Goal: Check status: Check status

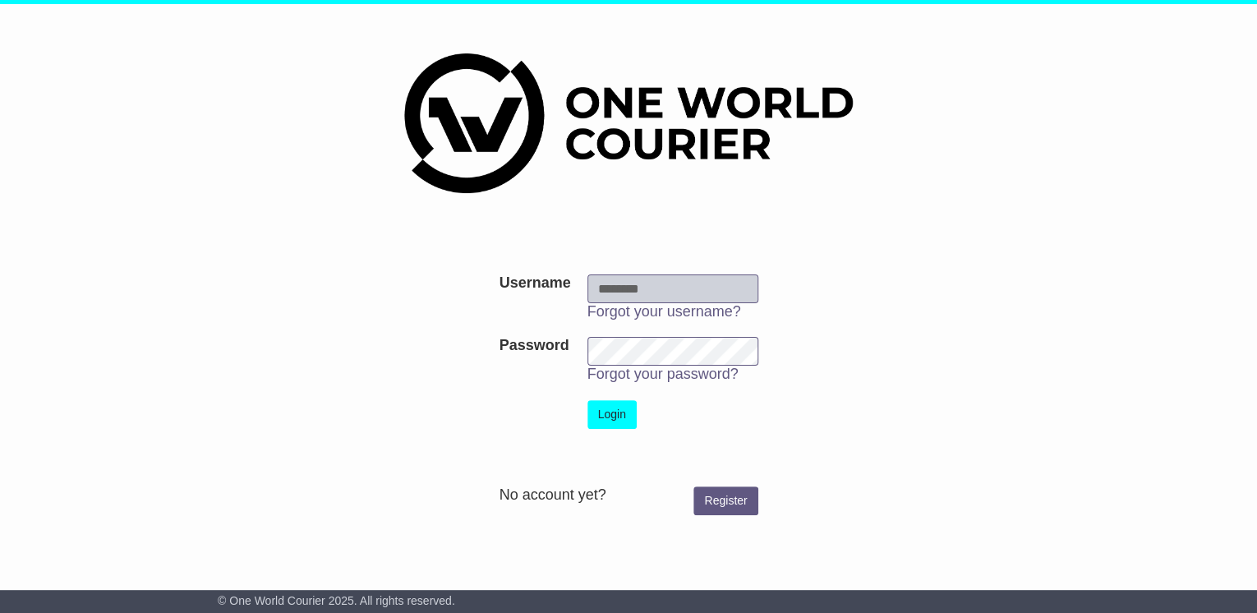
type input "**********"
click at [618, 414] on button "Login" at bounding box center [611, 414] width 49 height 29
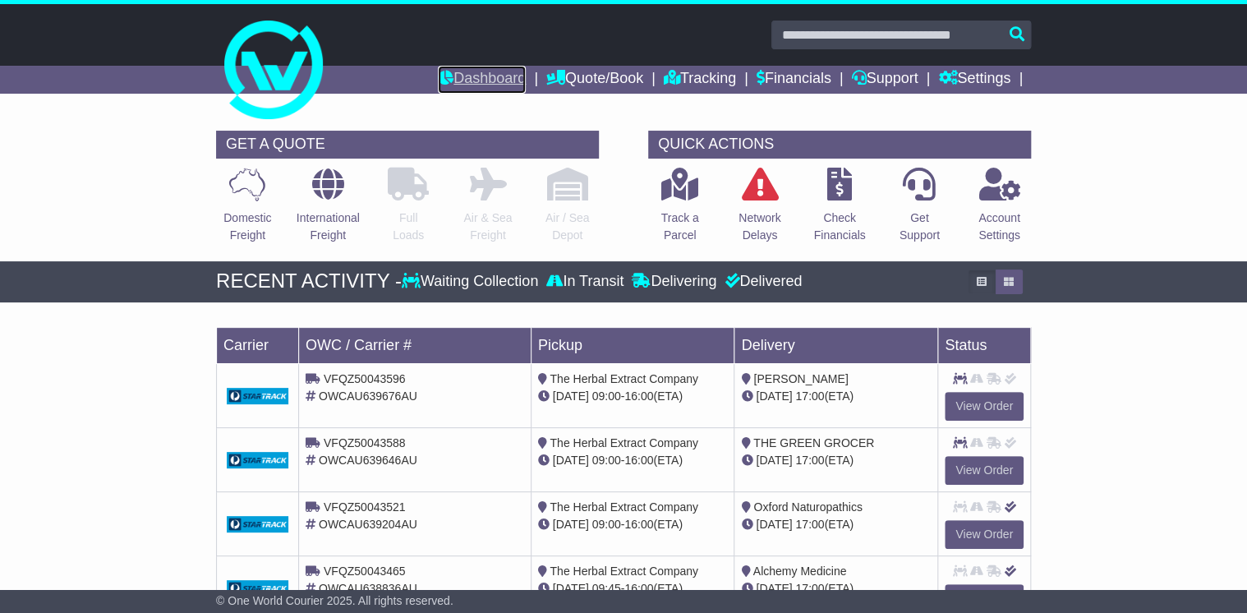
click at [482, 71] on link "Dashboard" at bounding box center [482, 80] width 88 height 28
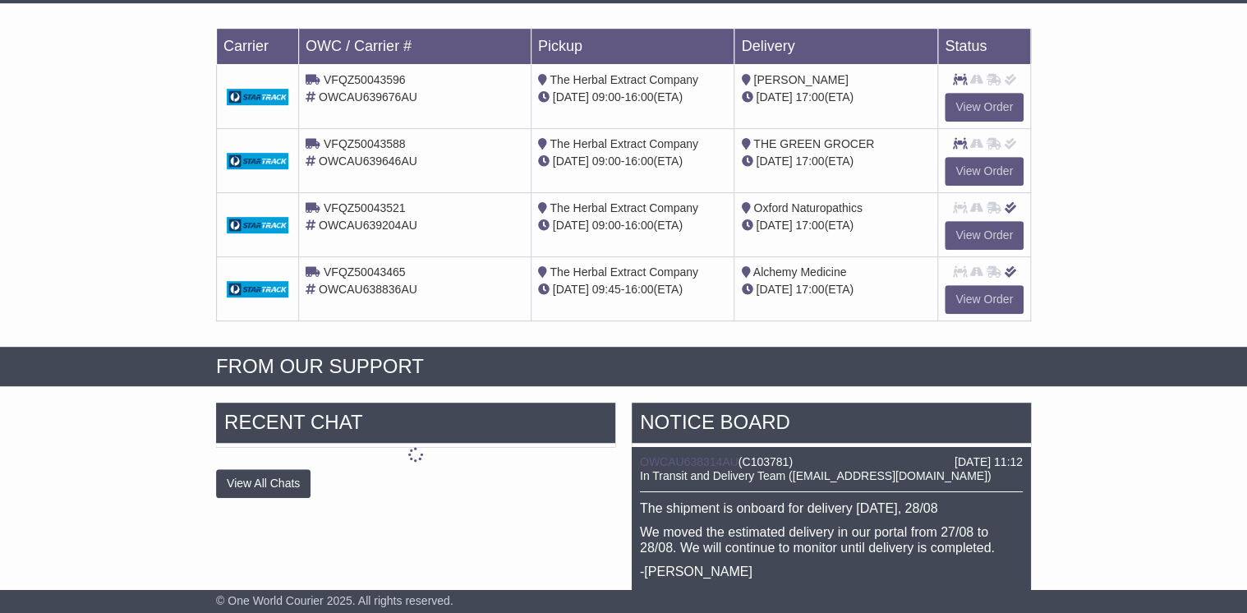
scroll to position [394, 0]
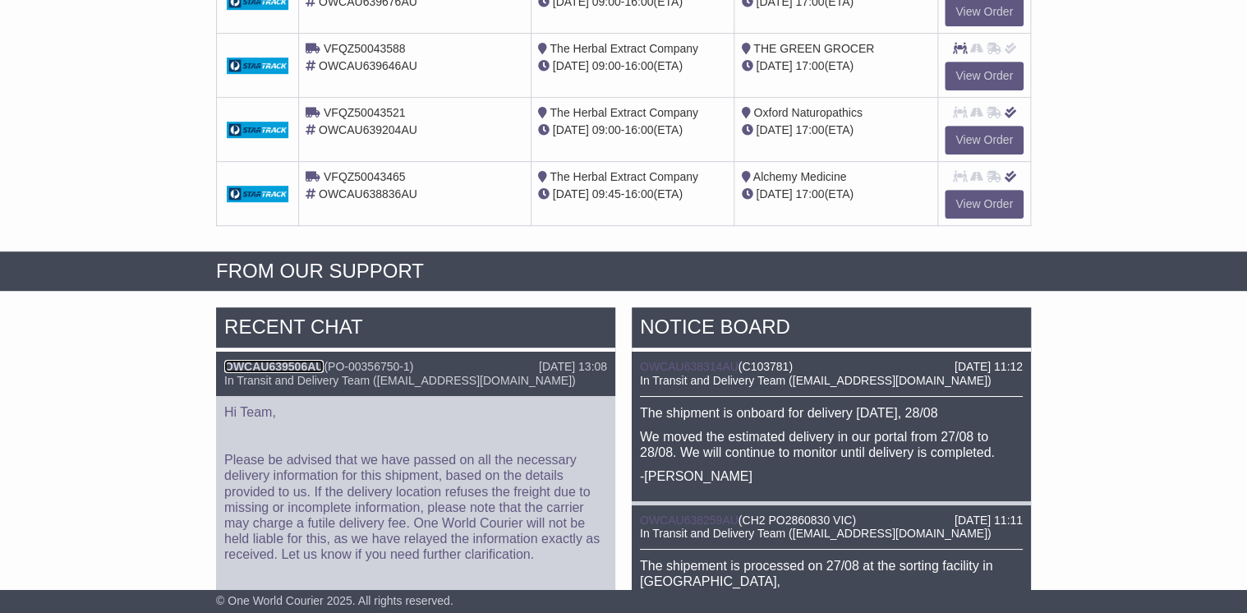
click at [283, 363] on link "OWCAU639506AU" at bounding box center [273, 366] width 99 height 13
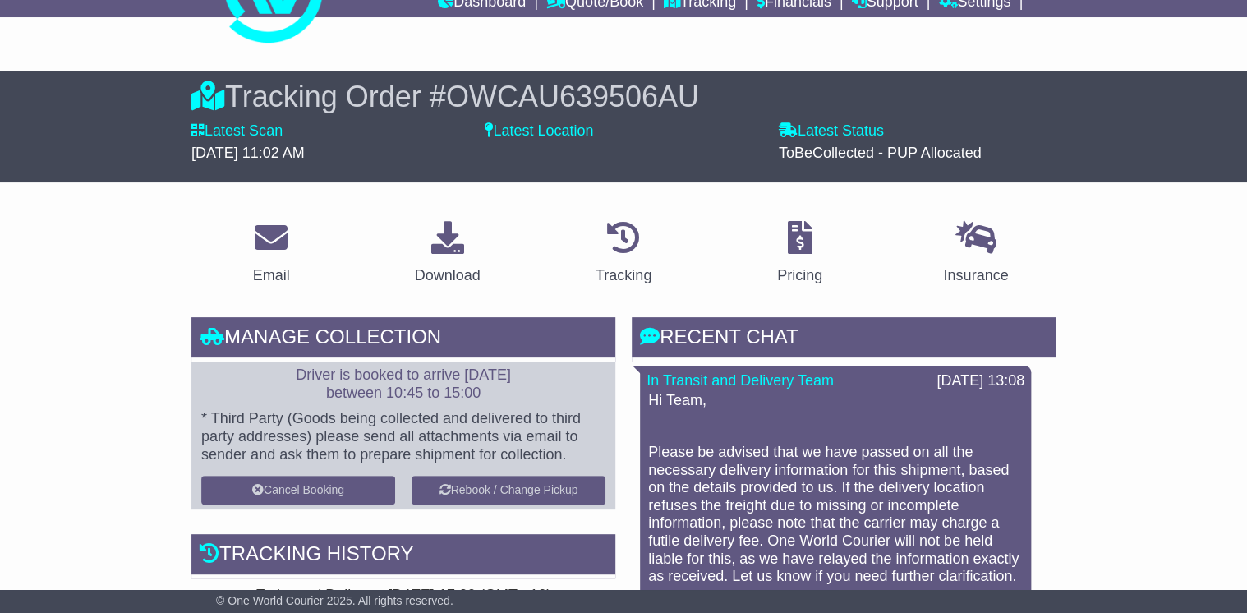
scroll to position [263, 0]
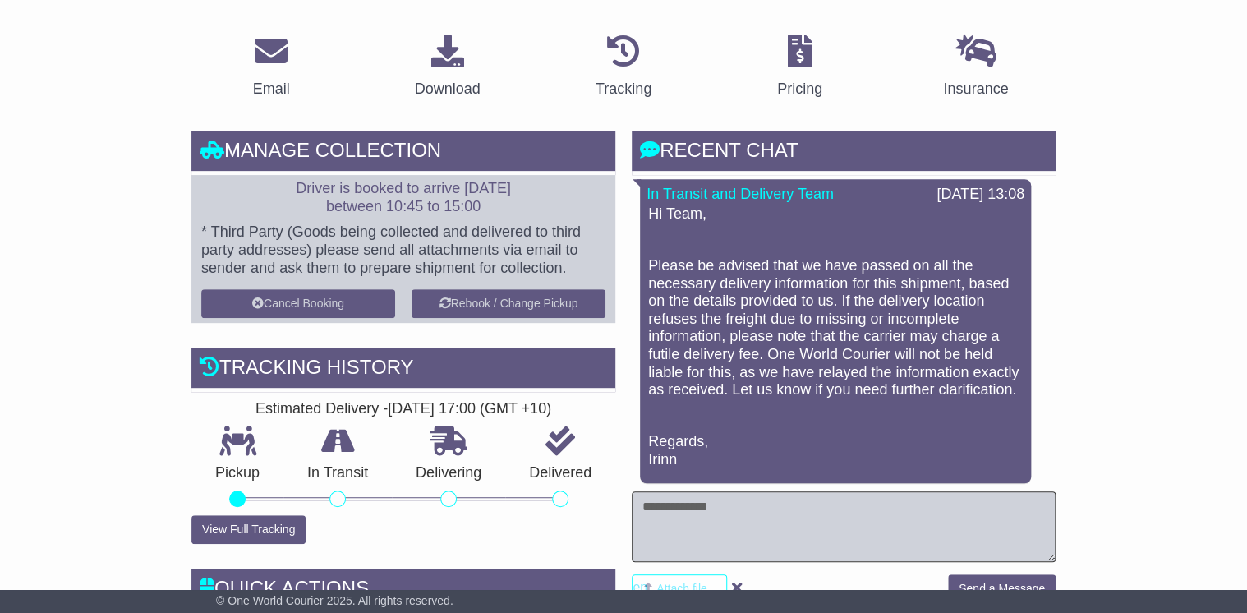
click at [670, 513] on textarea at bounding box center [844, 526] width 424 height 71
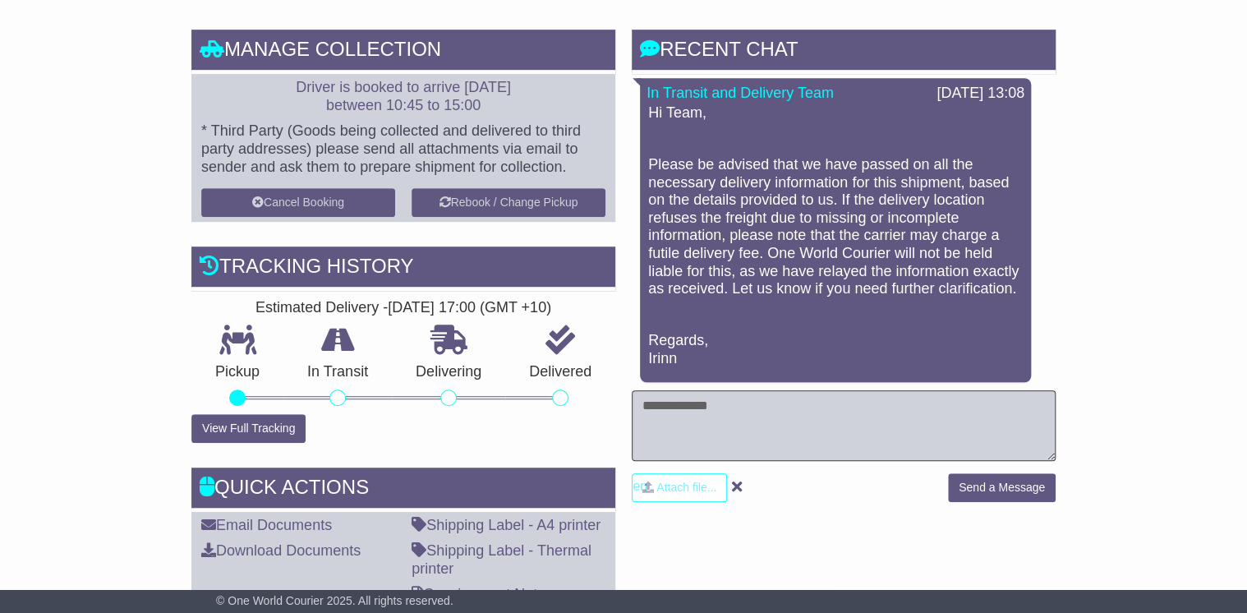
scroll to position [394, 0]
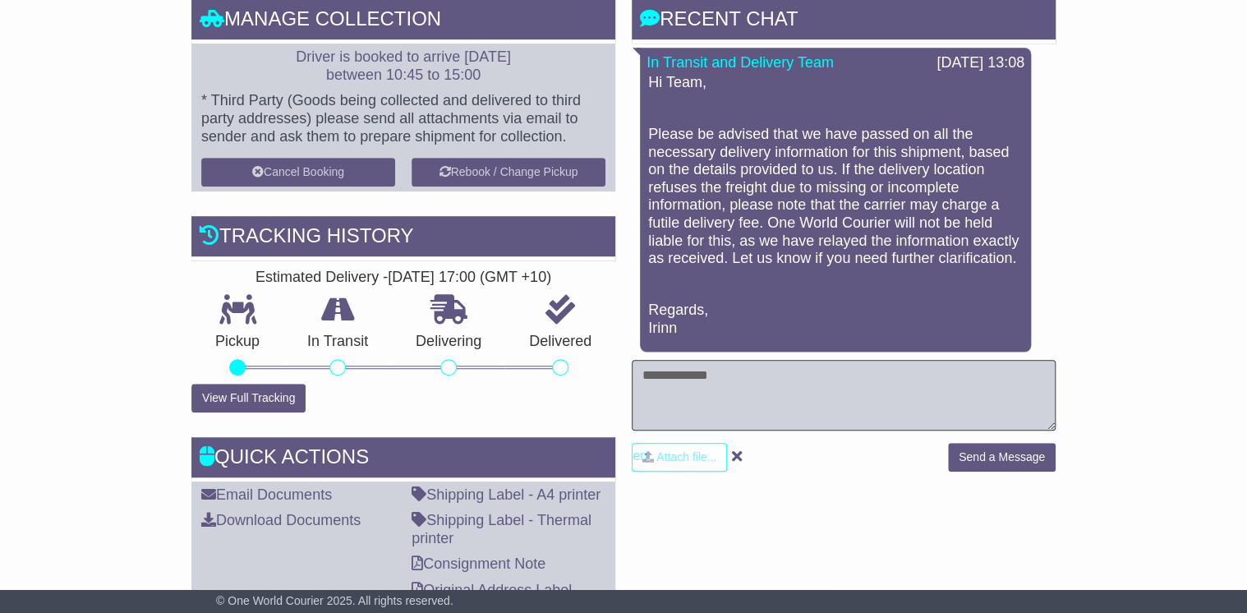
click at [725, 391] on textarea at bounding box center [844, 395] width 424 height 71
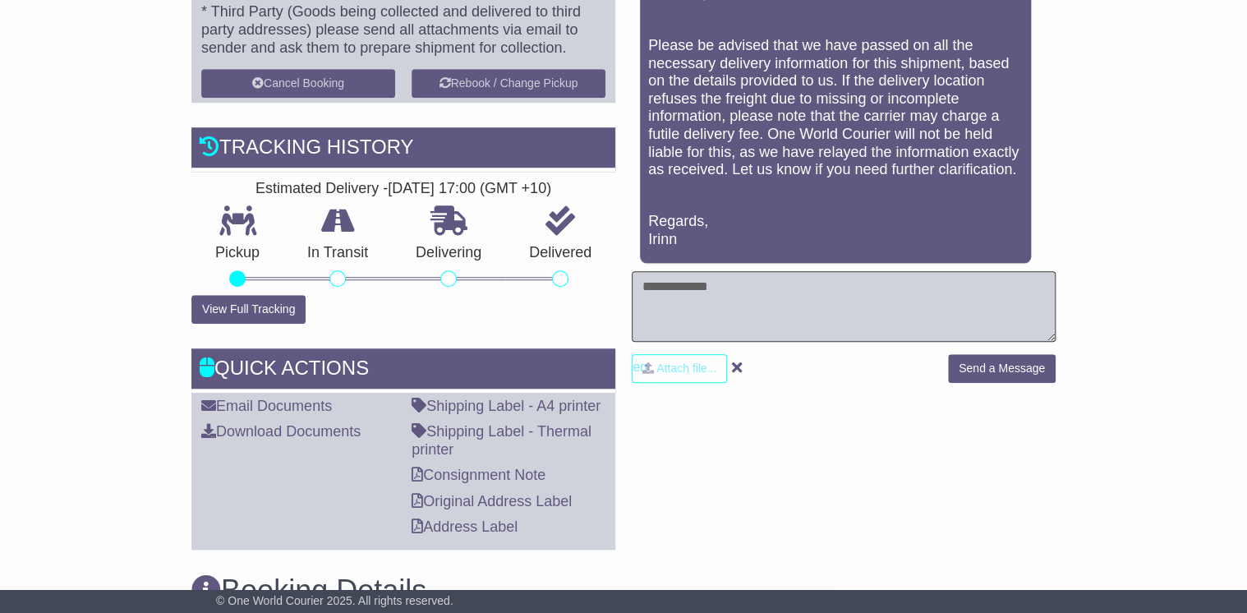
scroll to position [460, 0]
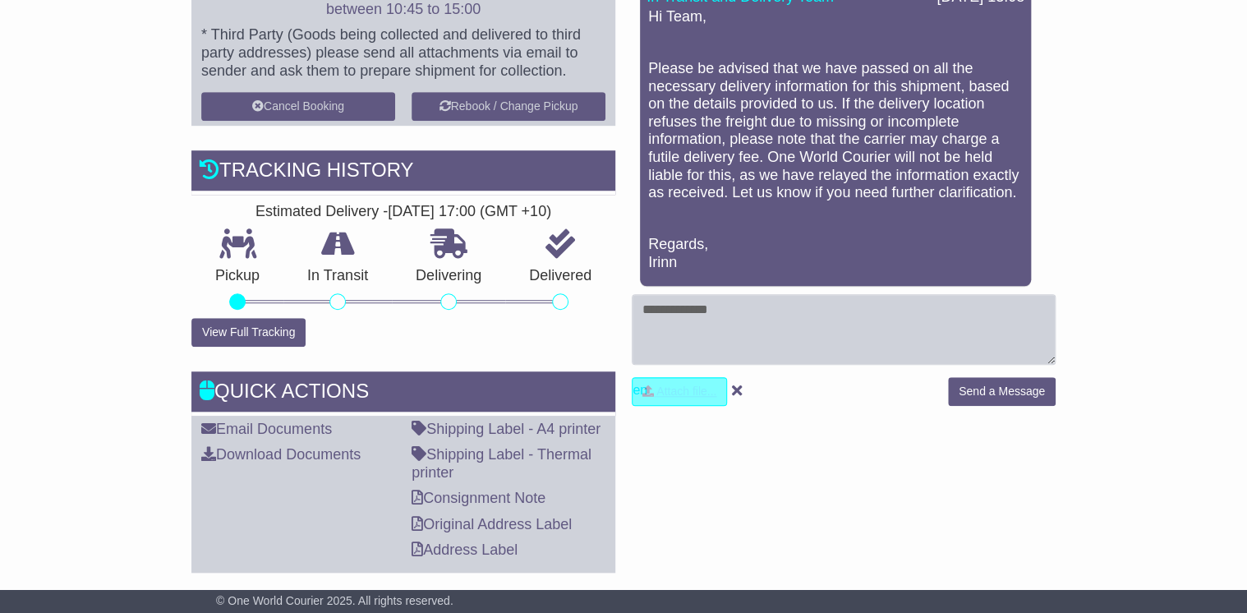
click at [690, 389] on input "file" at bounding box center [601, 391] width 249 height 27
type input "**********"
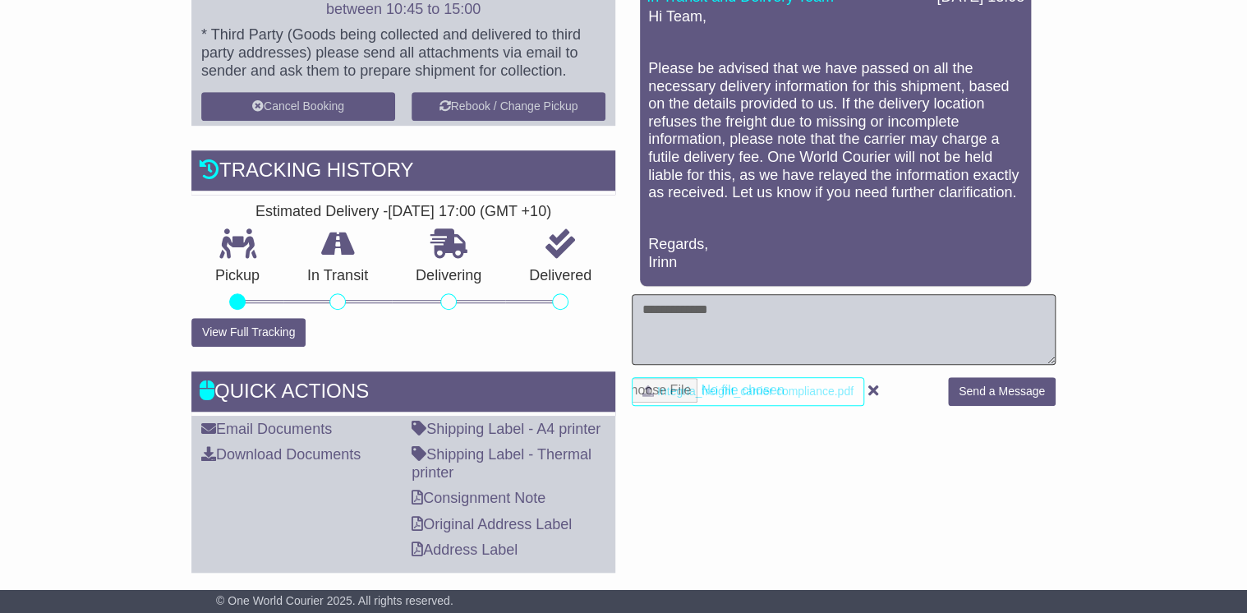
click at [707, 322] on textarea at bounding box center [844, 329] width 424 height 71
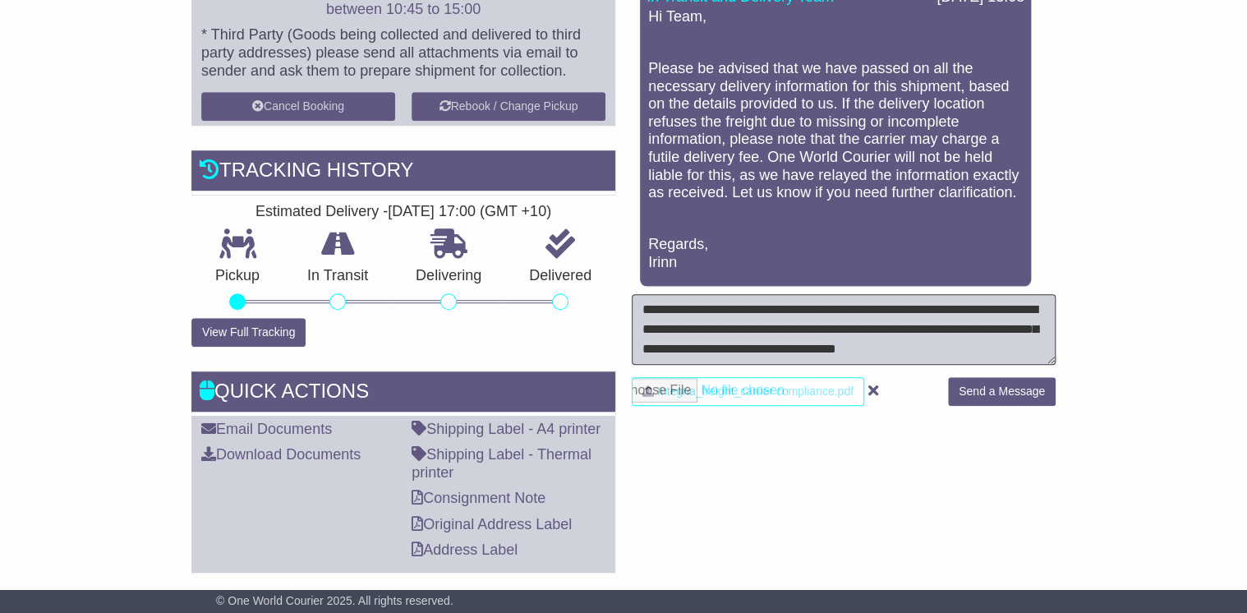
scroll to position [13, 0]
click at [822, 355] on textarea "**********" at bounding box center [844, 329] width 424 height 71
click at [832, 348] on textarea "**********" at bounding box center [844, 329] width 424 height 71
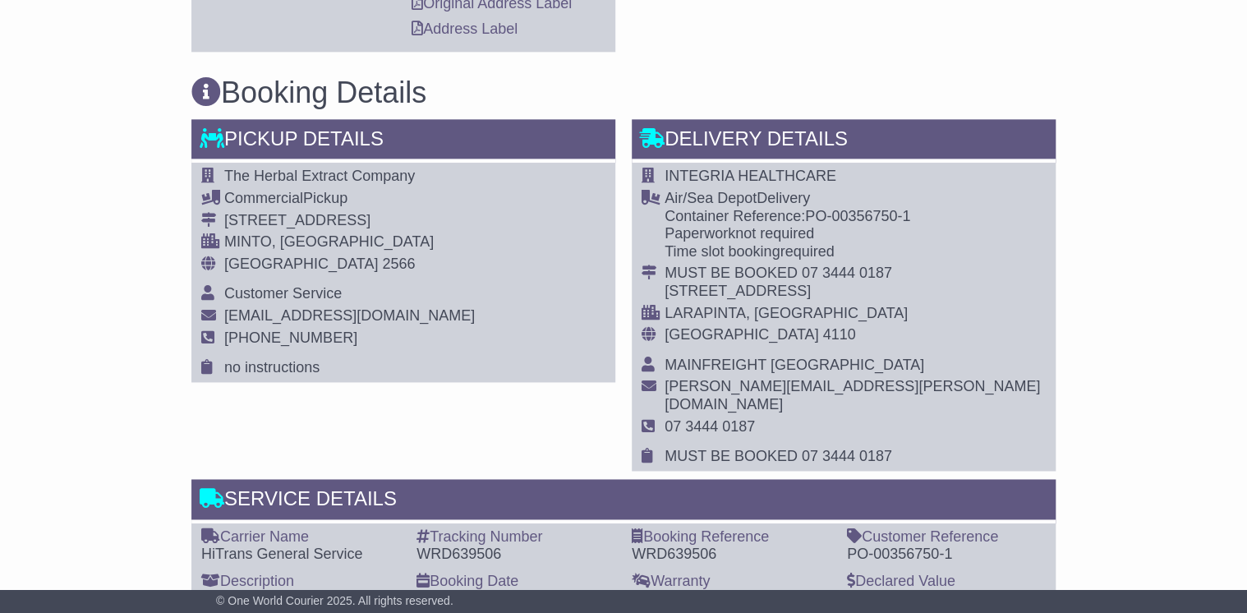
scroll to position [986, 0]
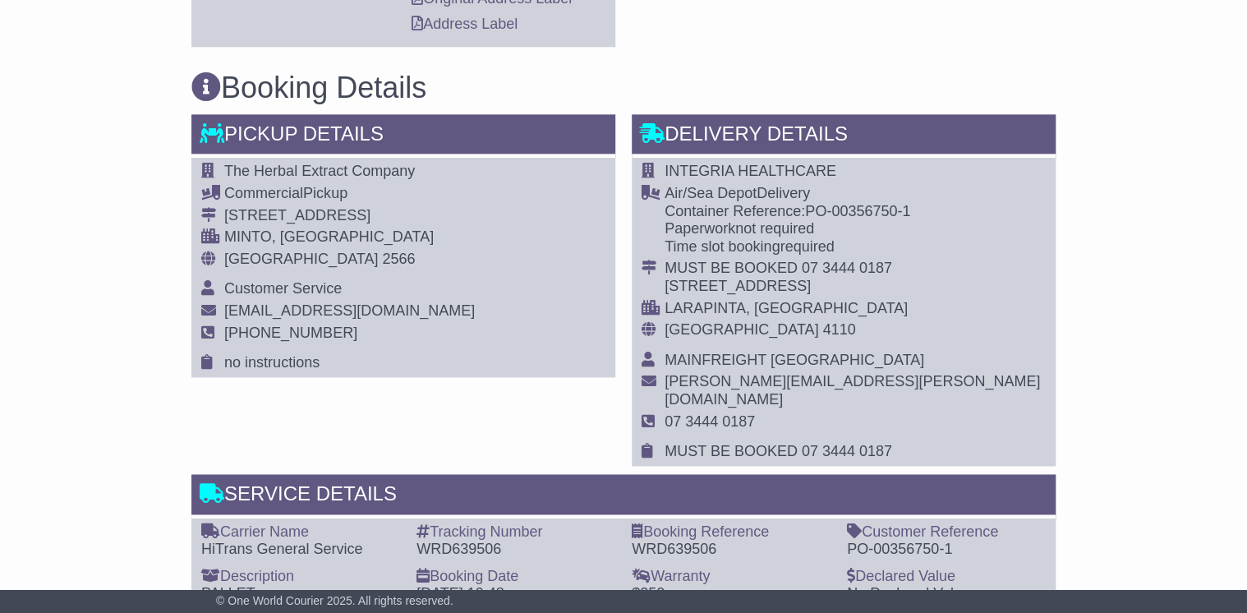
type textarea "**********"
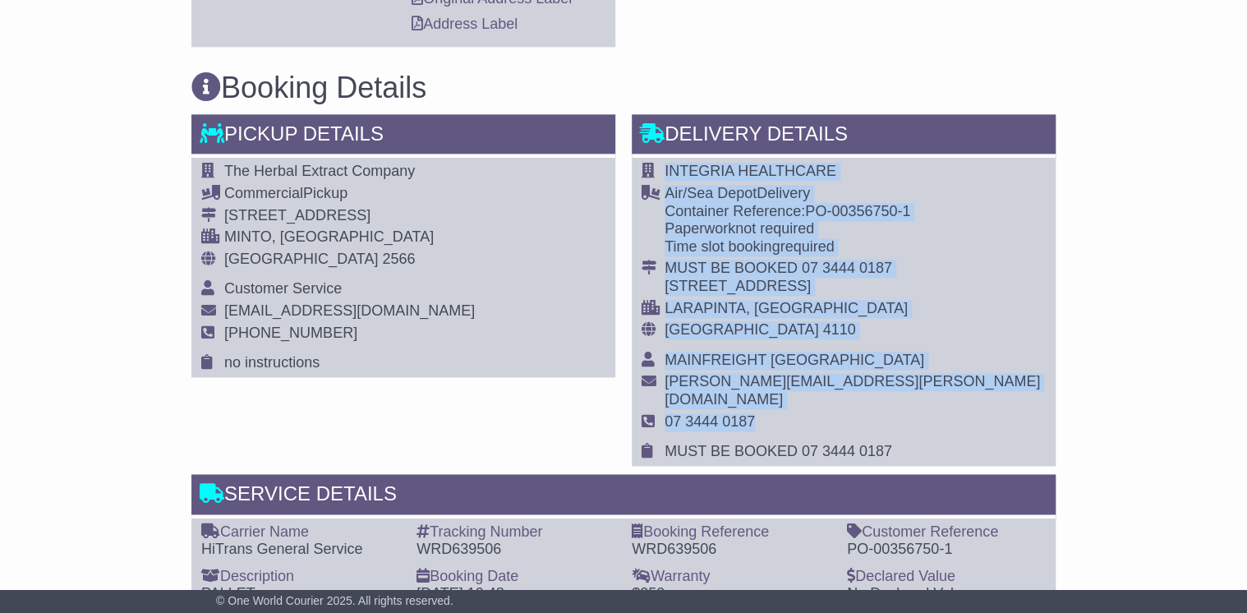
click at [986, 397] on div "INTEGRIA HEALTHCARE Air/Sea Depot Delivery Container Reference: PO-00356750-1 P…" at bounding box center [844, 311] width 424 height 307
drag, startPoint x: 986, startPoint y: 397, endPoint x: 1133, endPoint y: 259, distance: 201.7
click at [1133, 259] on div "Email Download Tracking Pricing Insurance" at bounding box center [623, 310] width 1247 height 2024
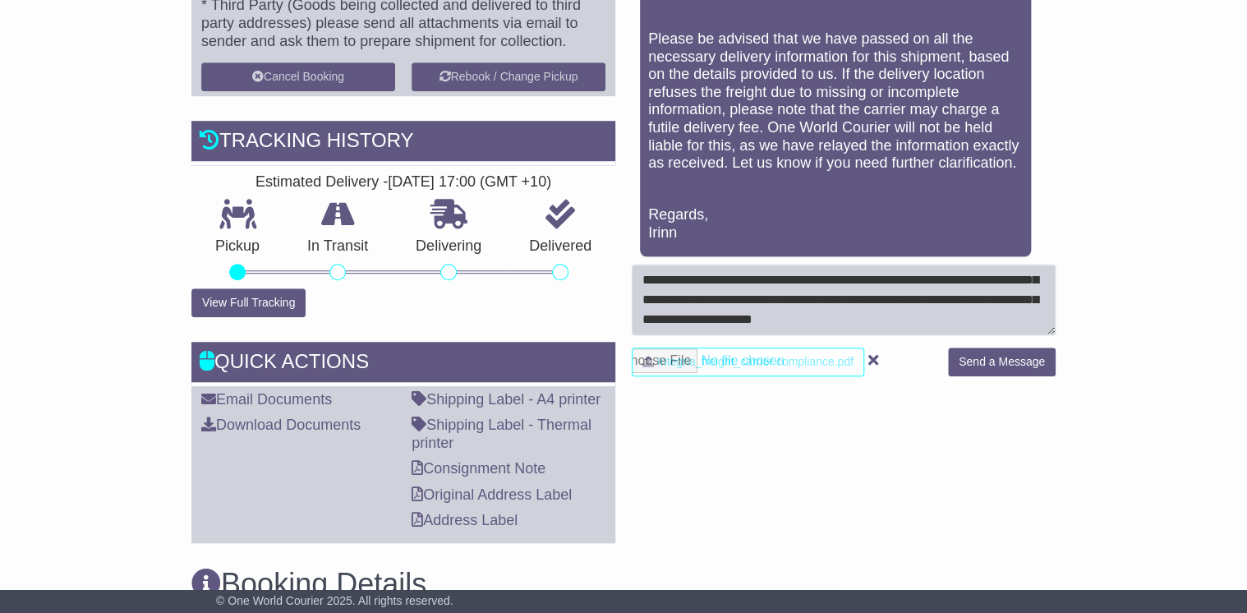
scroll to position [460, 0]
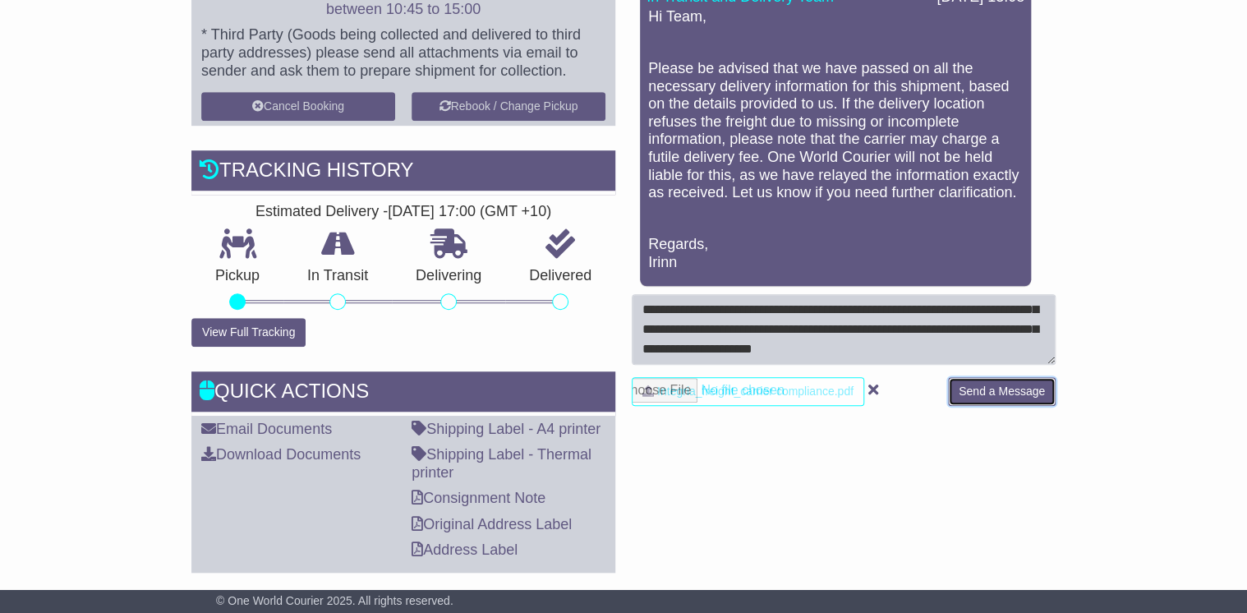
click at [1014, 393] on button "Send a Message" at bounding box center [1002, 391] width 108 height 29
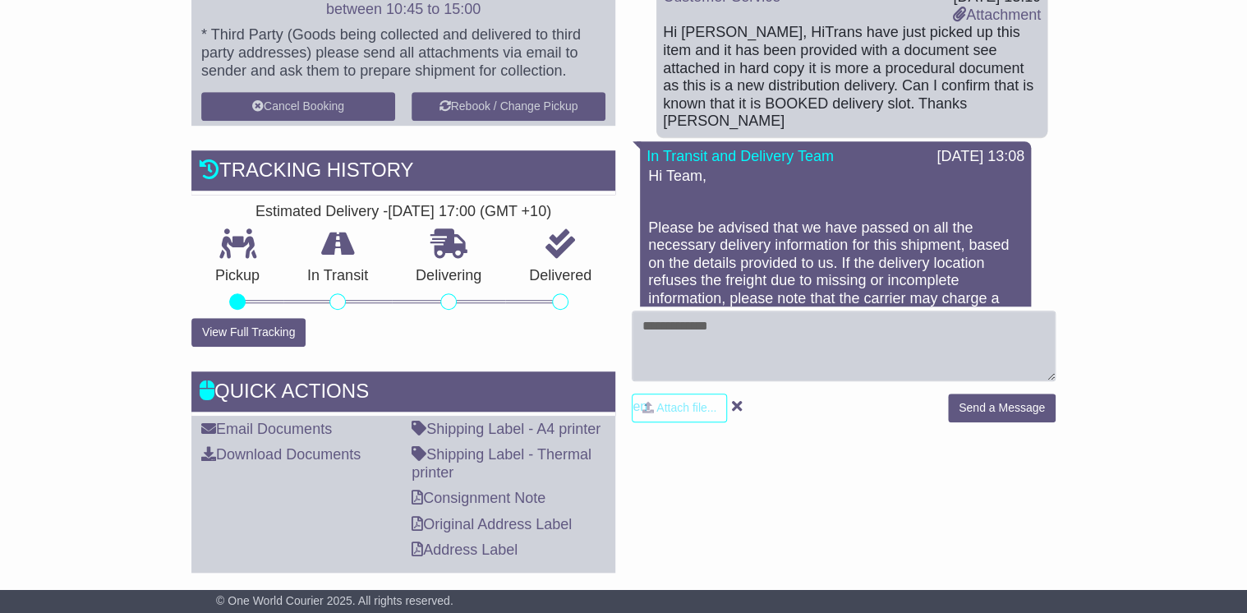
scroll to position [197, 0]
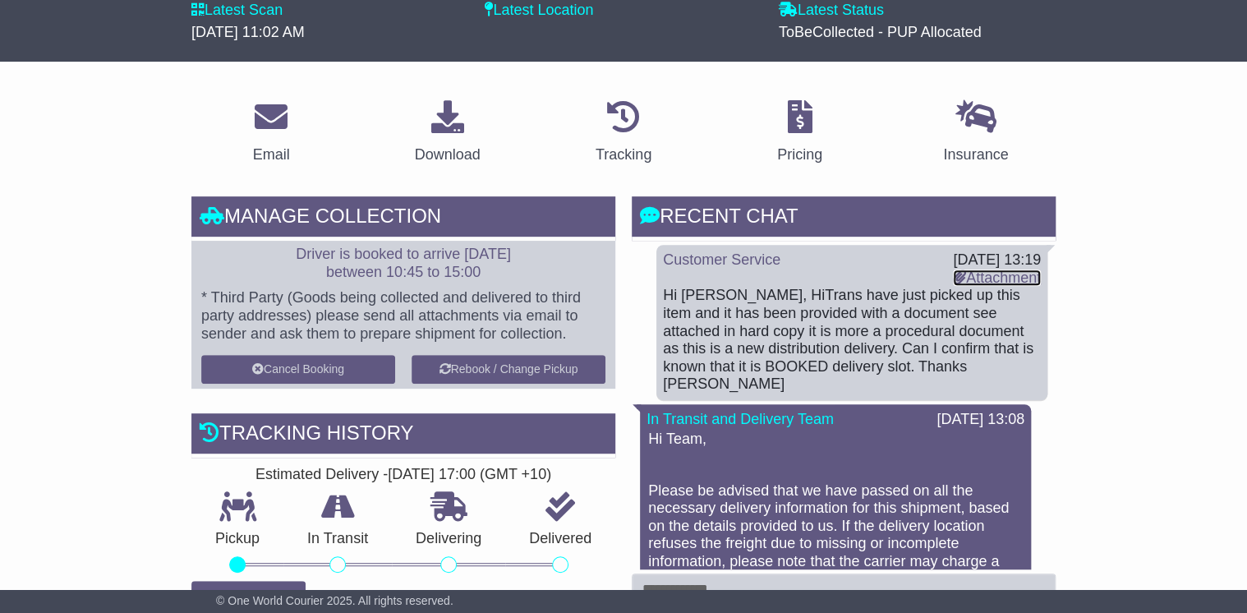
click at [992, 276] on link "Attachment" at bounding box center [997, 277] width 88 height 16
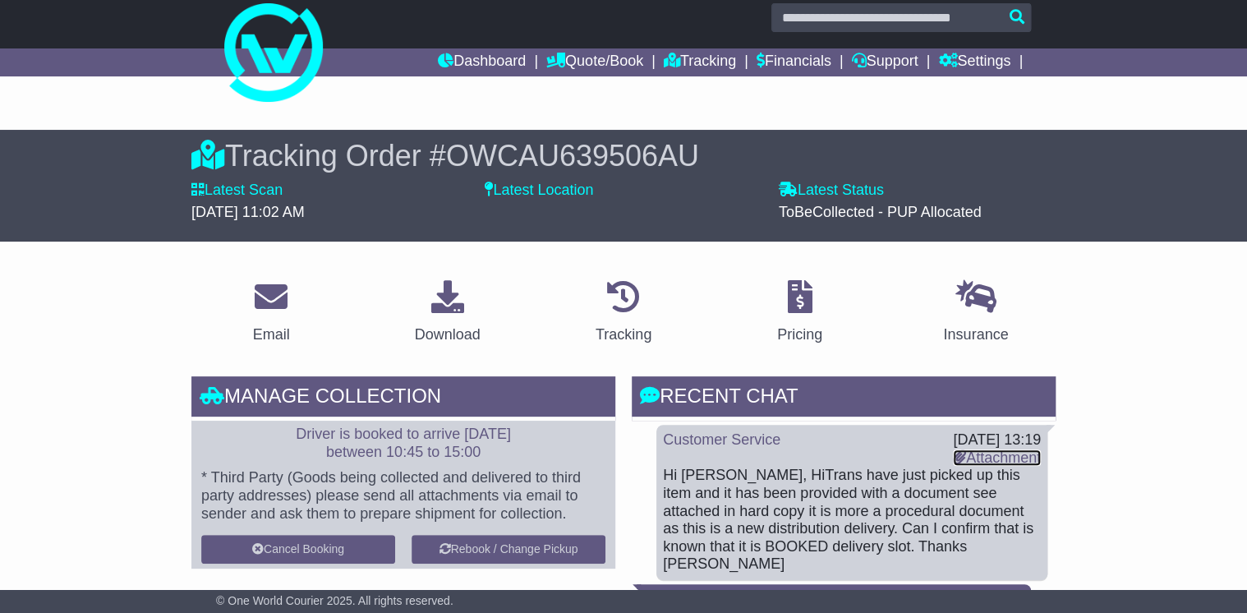
scroll to position [0, 0]
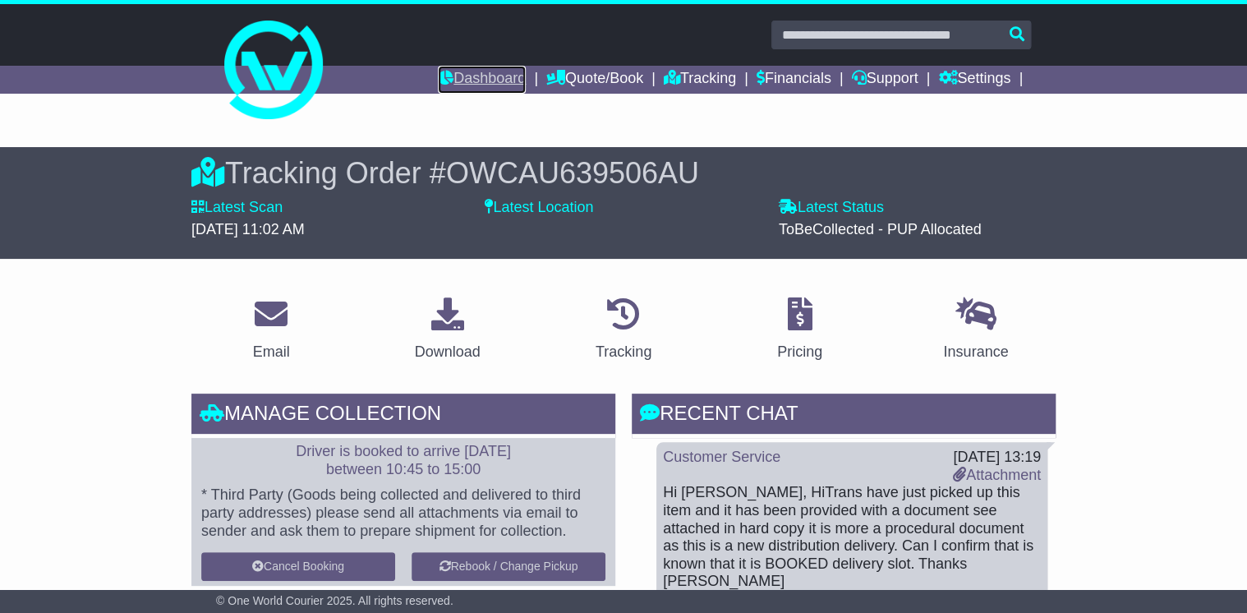
click at [494, 87] on link "Dashboard" at bounding box center [482, 80] width 88 height 28
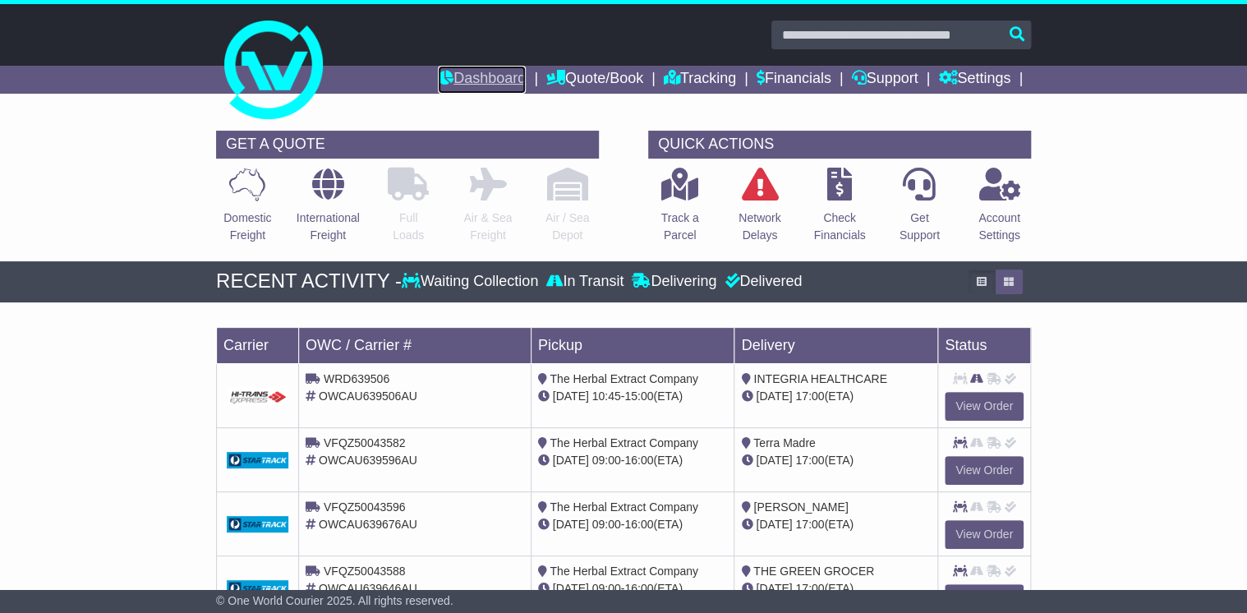
click at [467, 72] on link "Dashboard" at bounding box center [482, 80] width 88 height 28
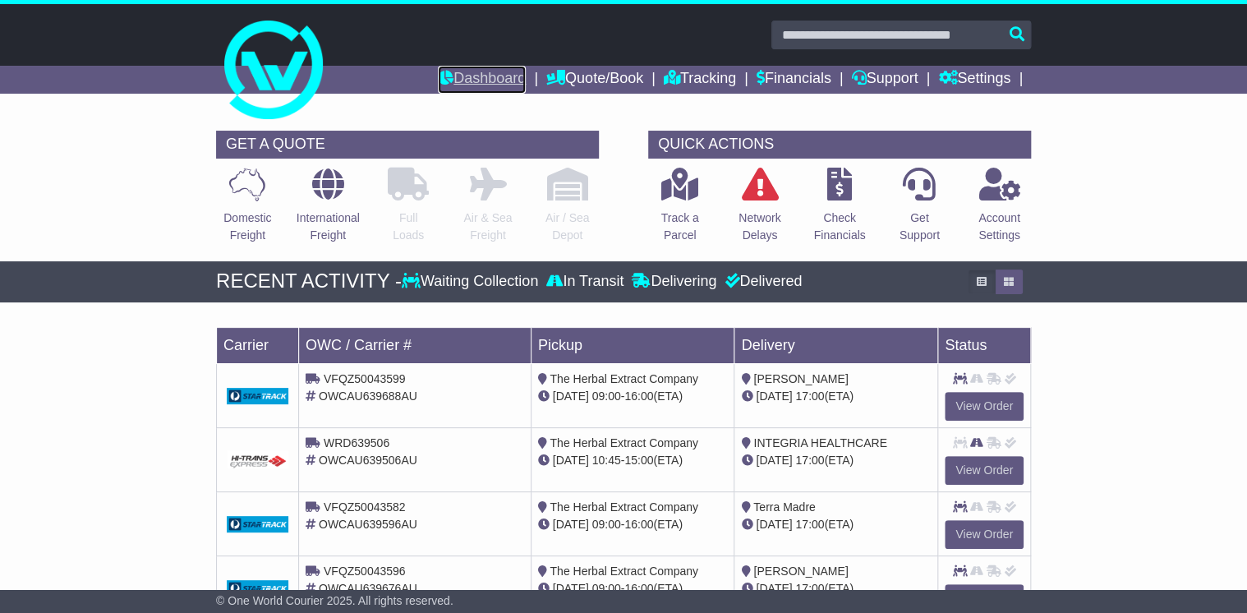
click at [464, 71] on link "Dashboard" at bounding box center [482, 80] width 88 height 28
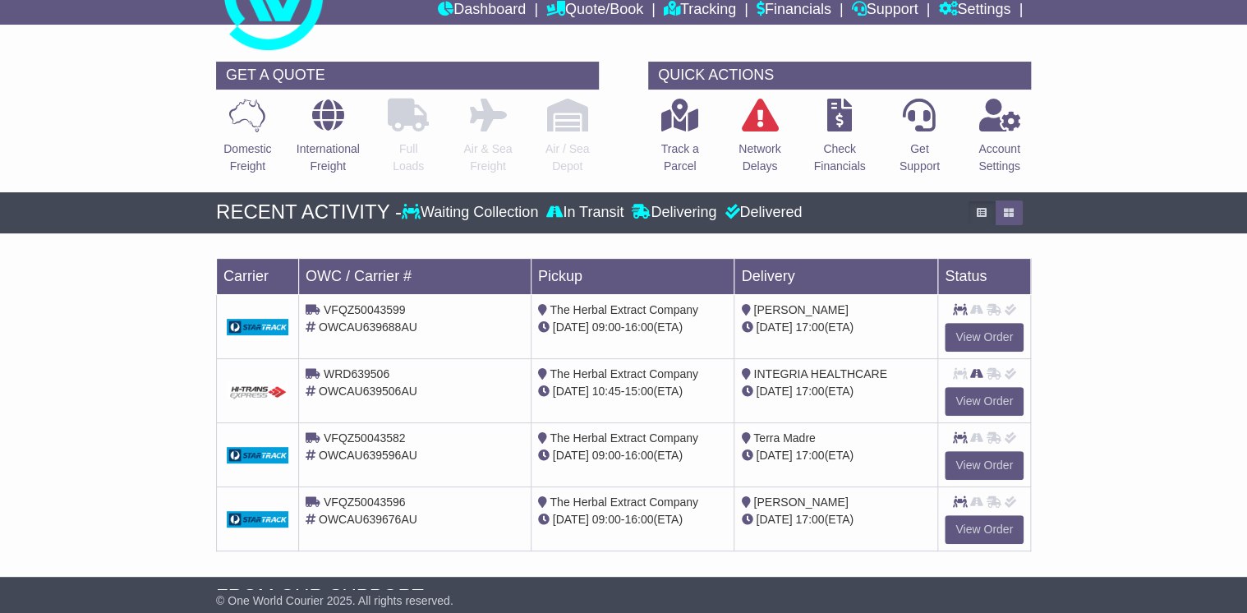
scroll to position [66, 0]
